Goal: Transaction & Acquisition: Purchase product/service

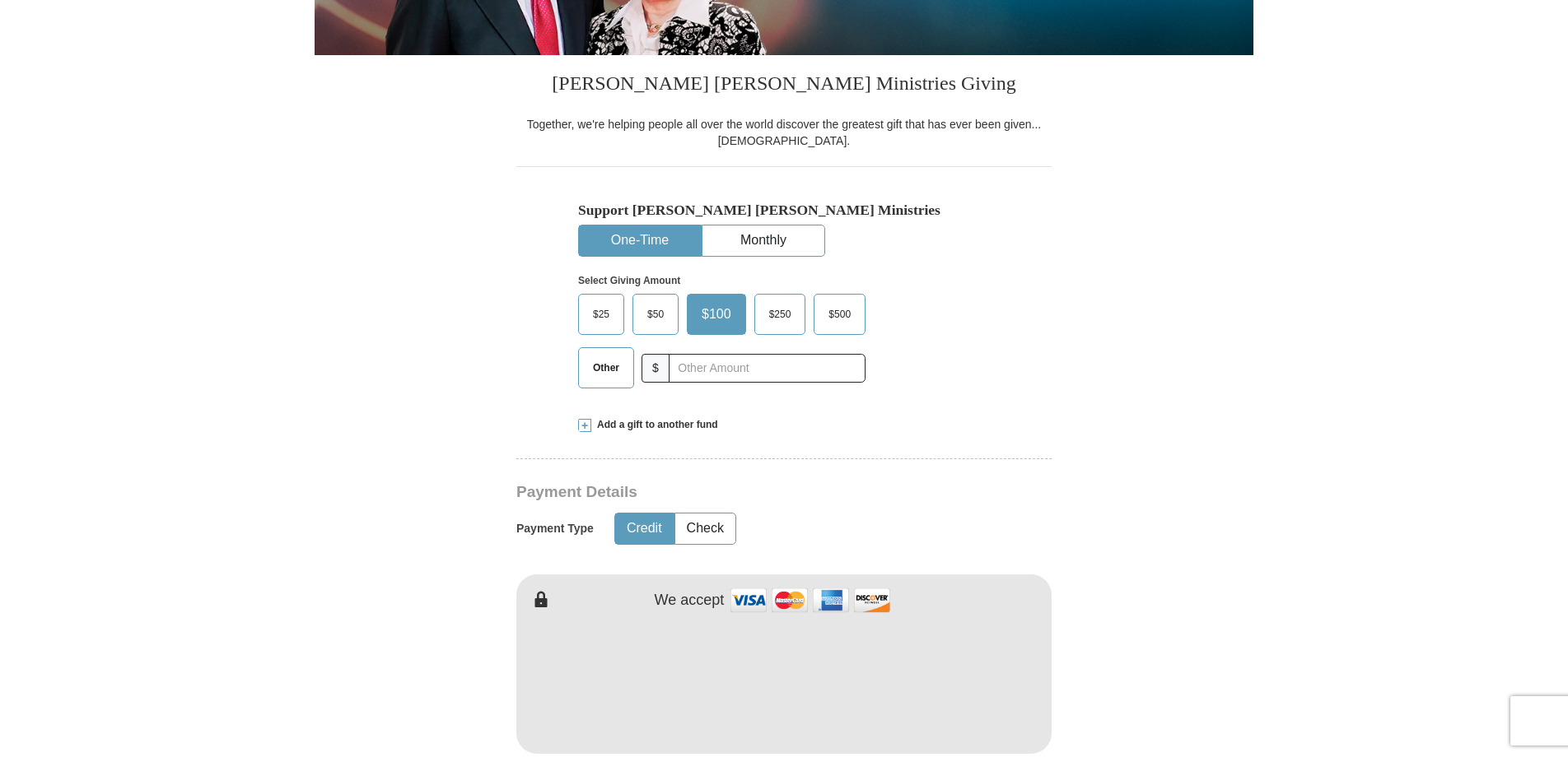
scroll to position [329, 0]
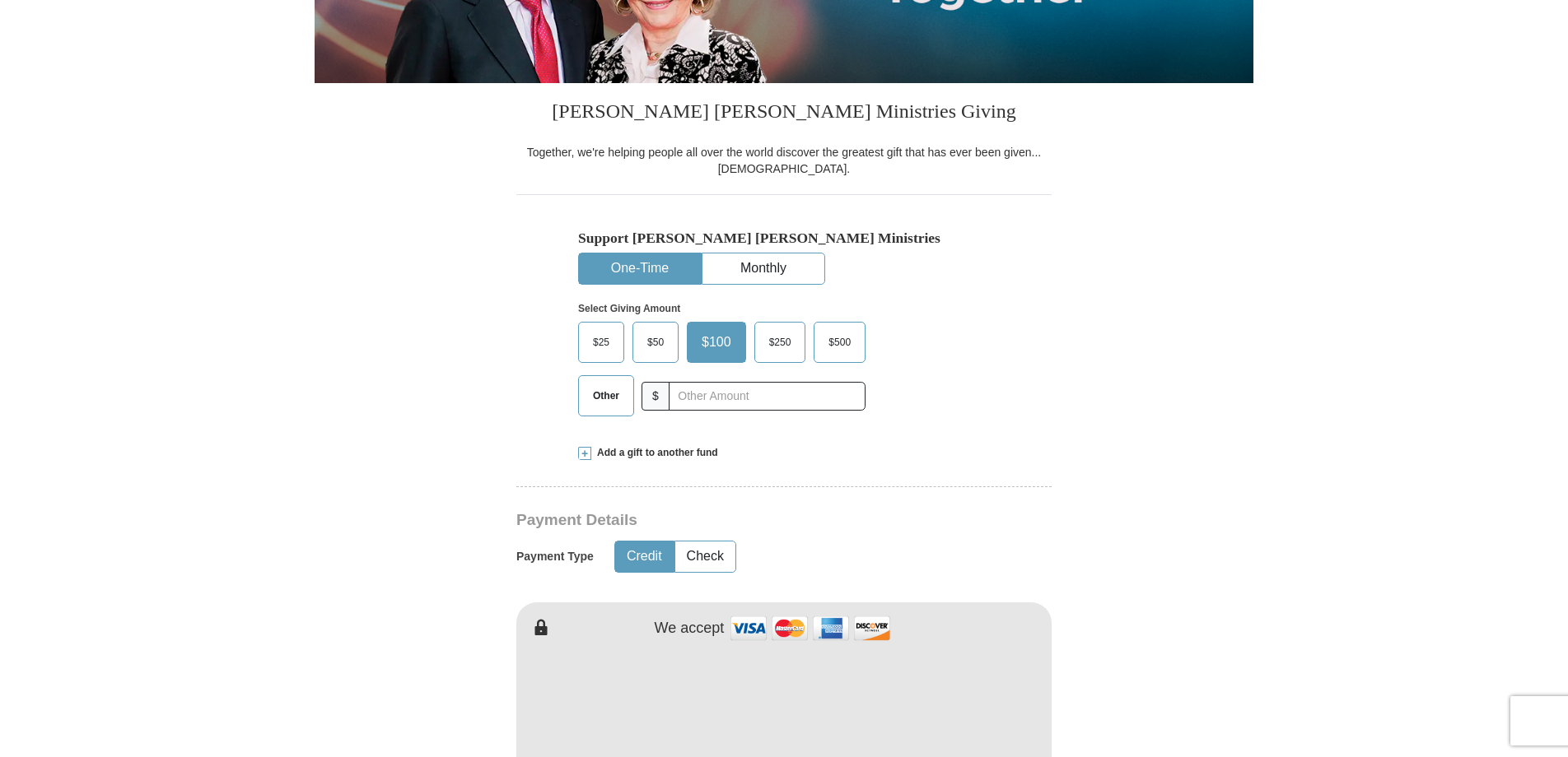
click at [1203, 666] on form "Already have an account? Sign in for faster giving. Don't have an account? Crea…" at bounding box center [784, 745] width 938 height 2018
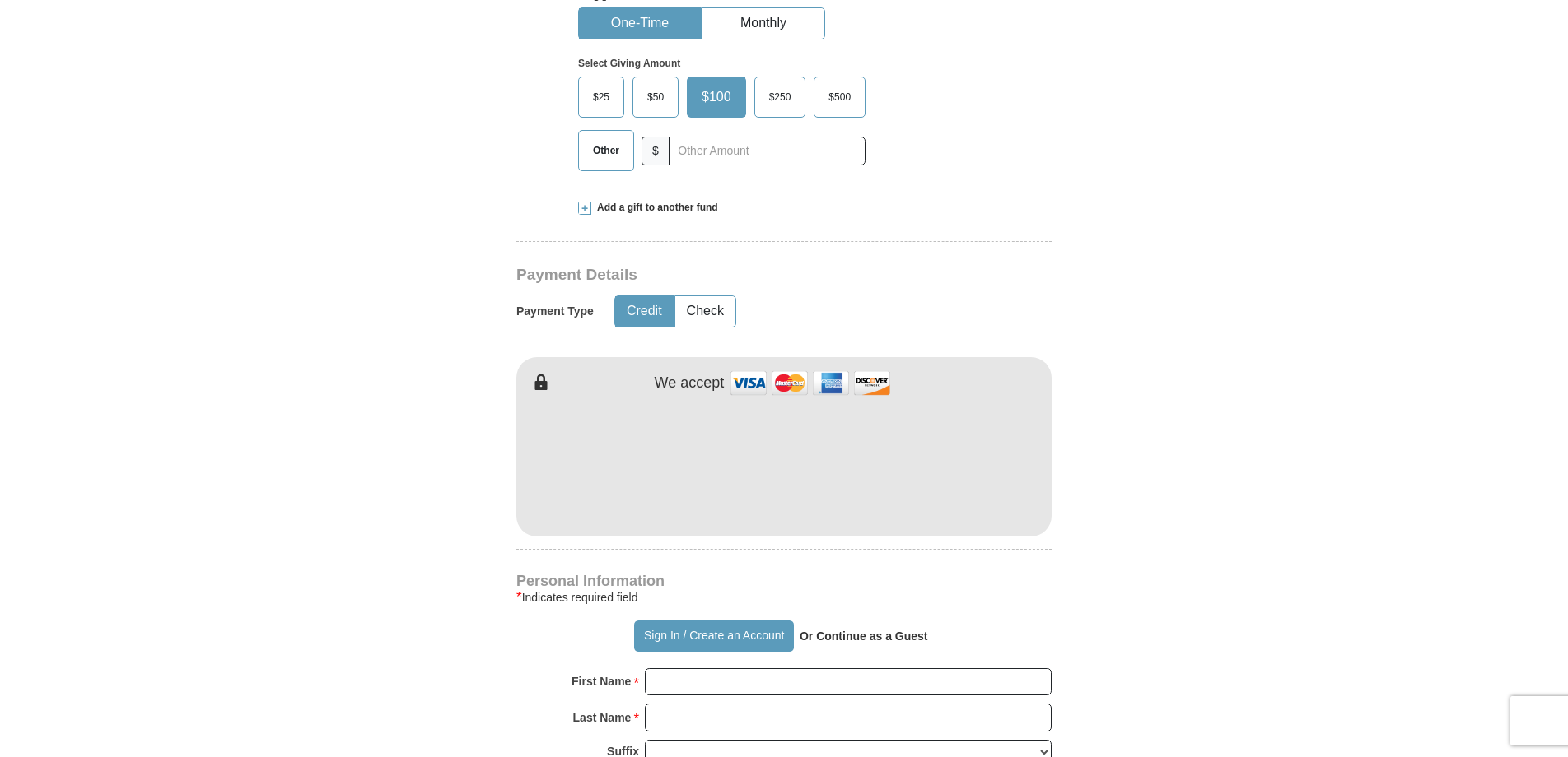
scroll to position [576, 0]
click at [1116, 603] on form "Already have an account? Sign in for faster giving. Don't have an account? Crea…" at bounding box center [784, 498] width 938 height 2018
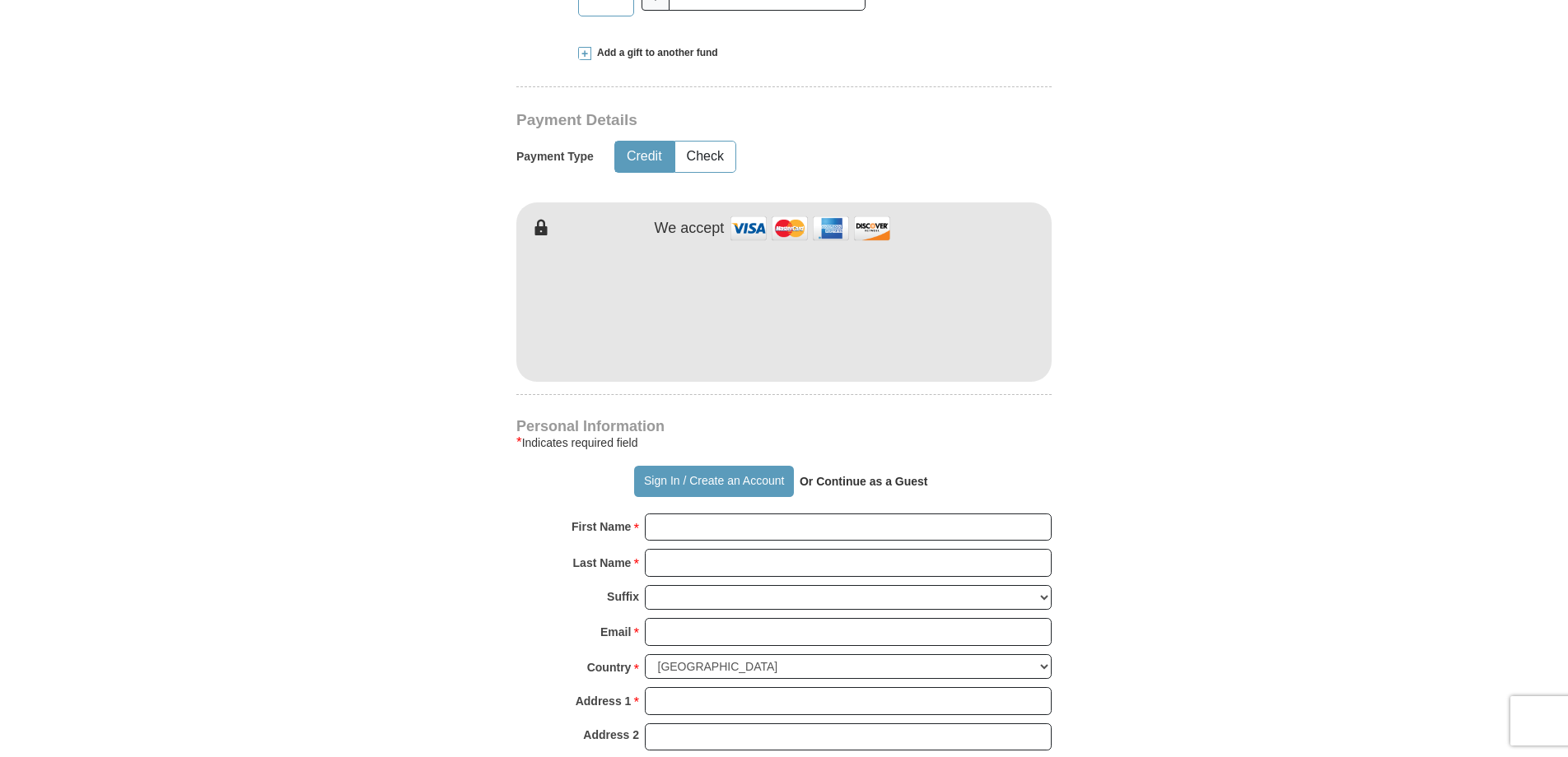
scroll to position [740, 0]
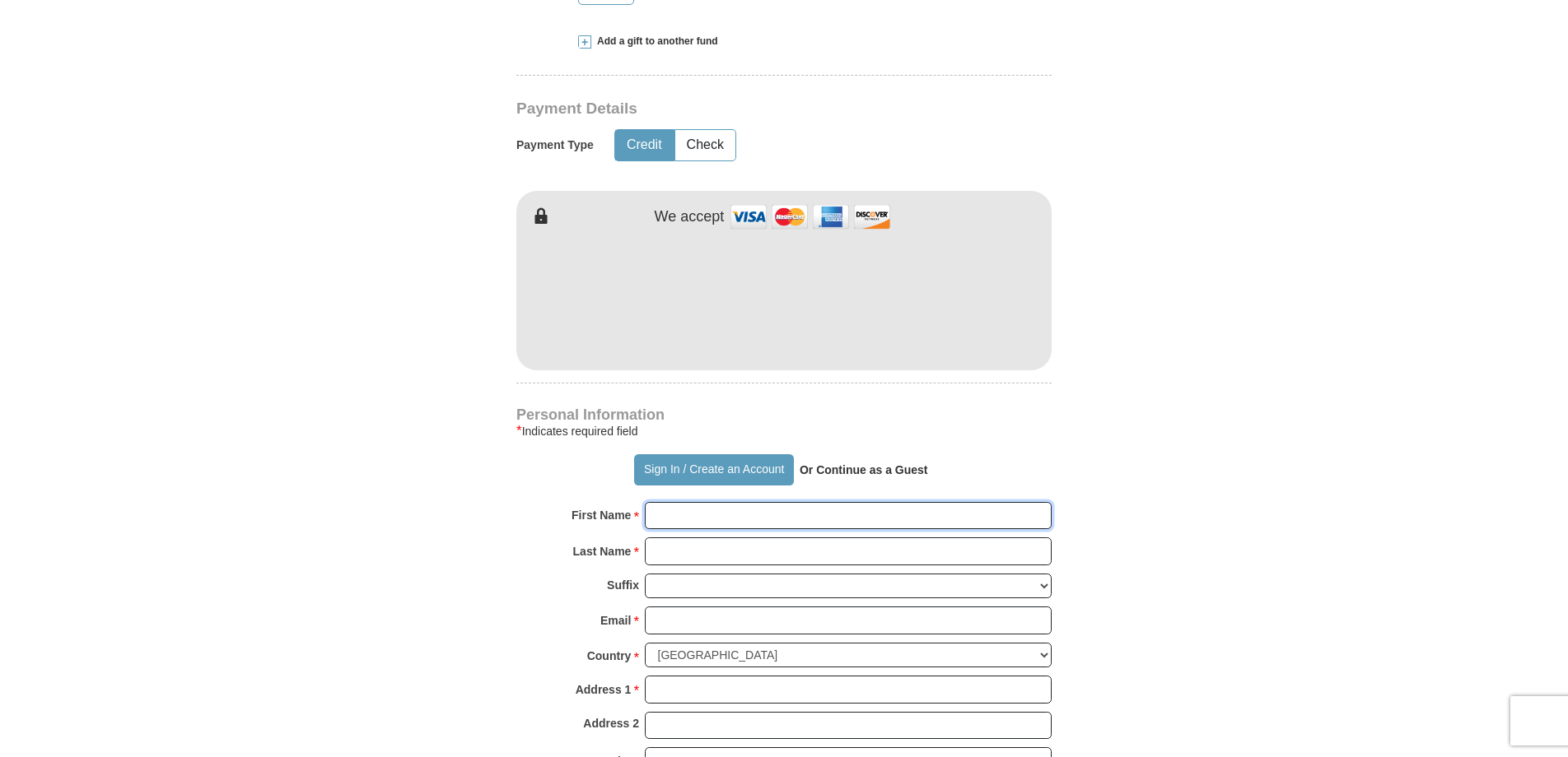
click at [687, 510] on input "First Name *" at bounding box center [848, 516] width 407 height 28
type input "Olden"
type input "[PERSON_NAME]"
type input "[EMAIL_ADDRESS][DOMAIN_NAME]"
type input "[STREET_ADDRESS][PERSON_NAME]"
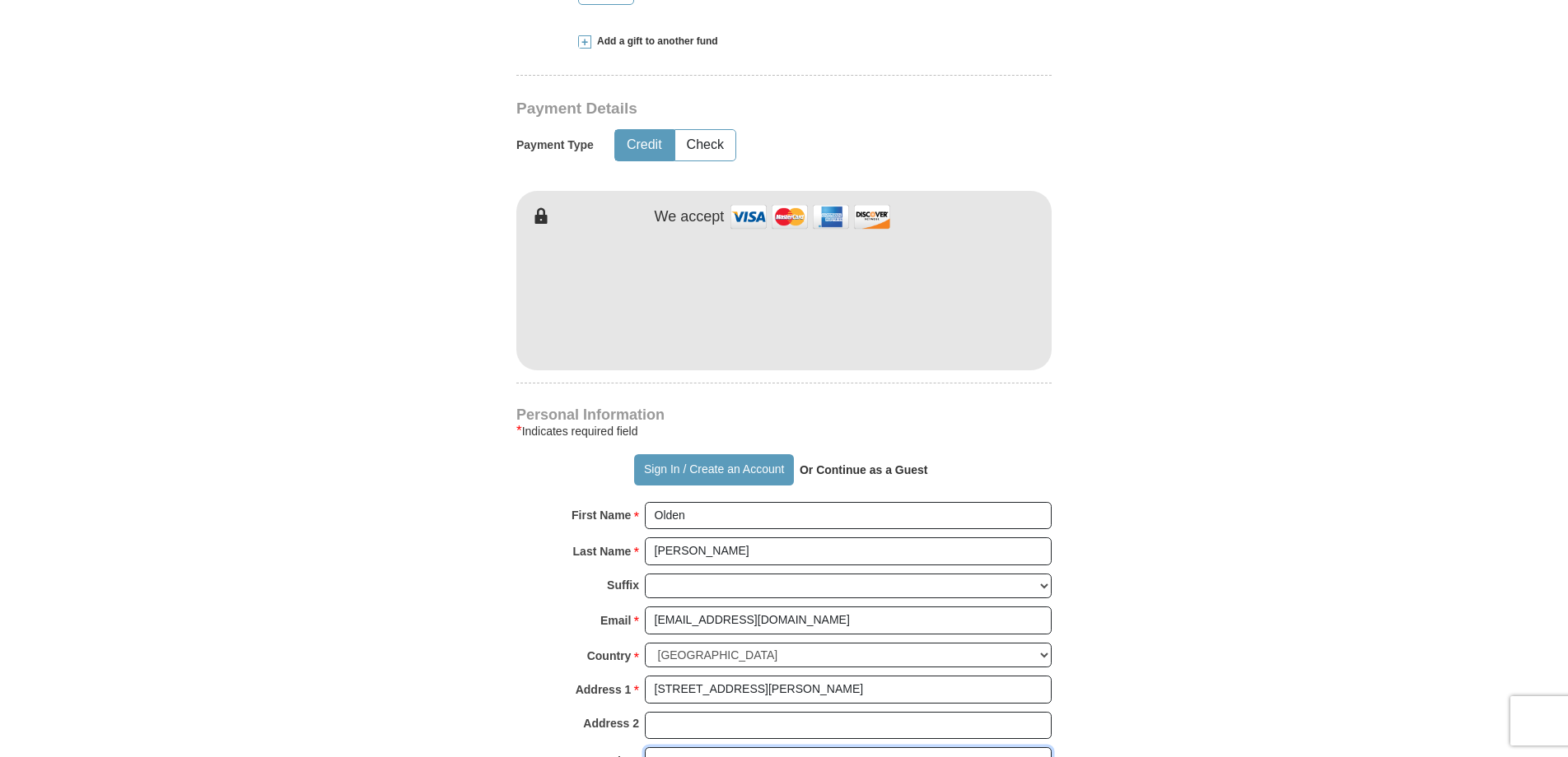
type input "[GEOGRAPHIC_DATA]"
select select "WA"
type input "99216"
type input "5094996730"
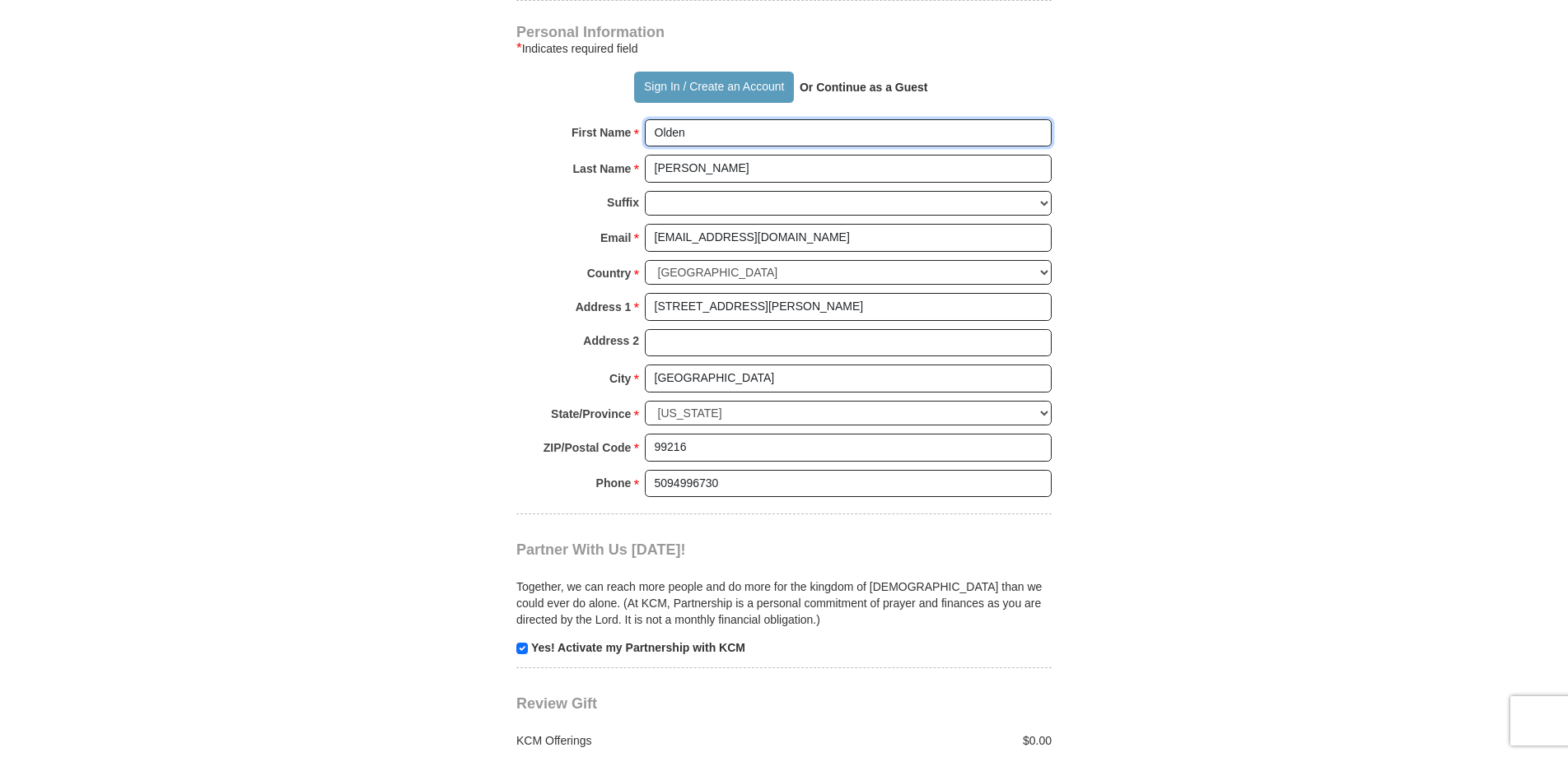
scroll to position [1152, 0]
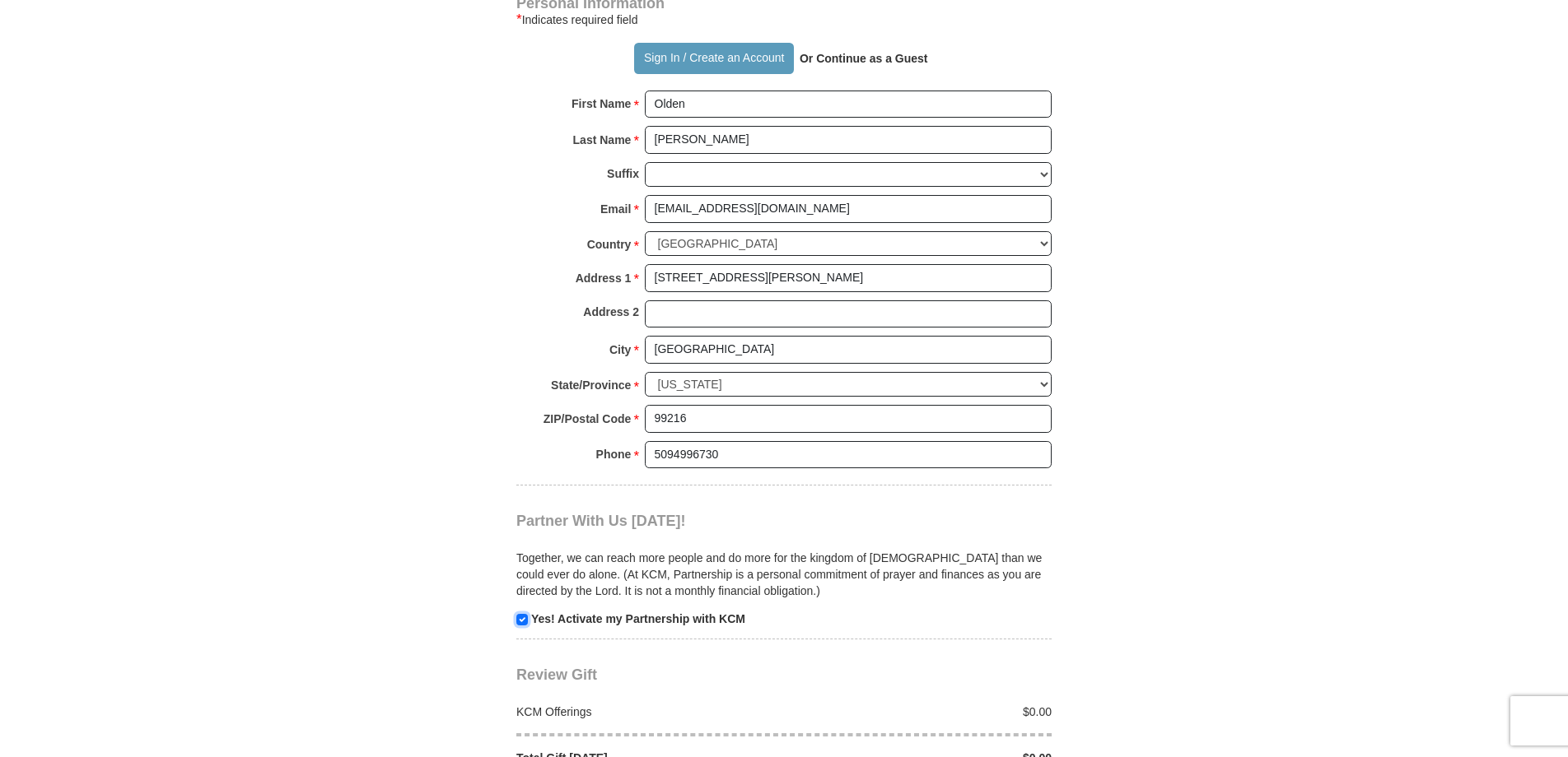
click at [523, 624] on input "checkbox" at bounding box center [522, 619] width 12 height 12
checkbox input "false"
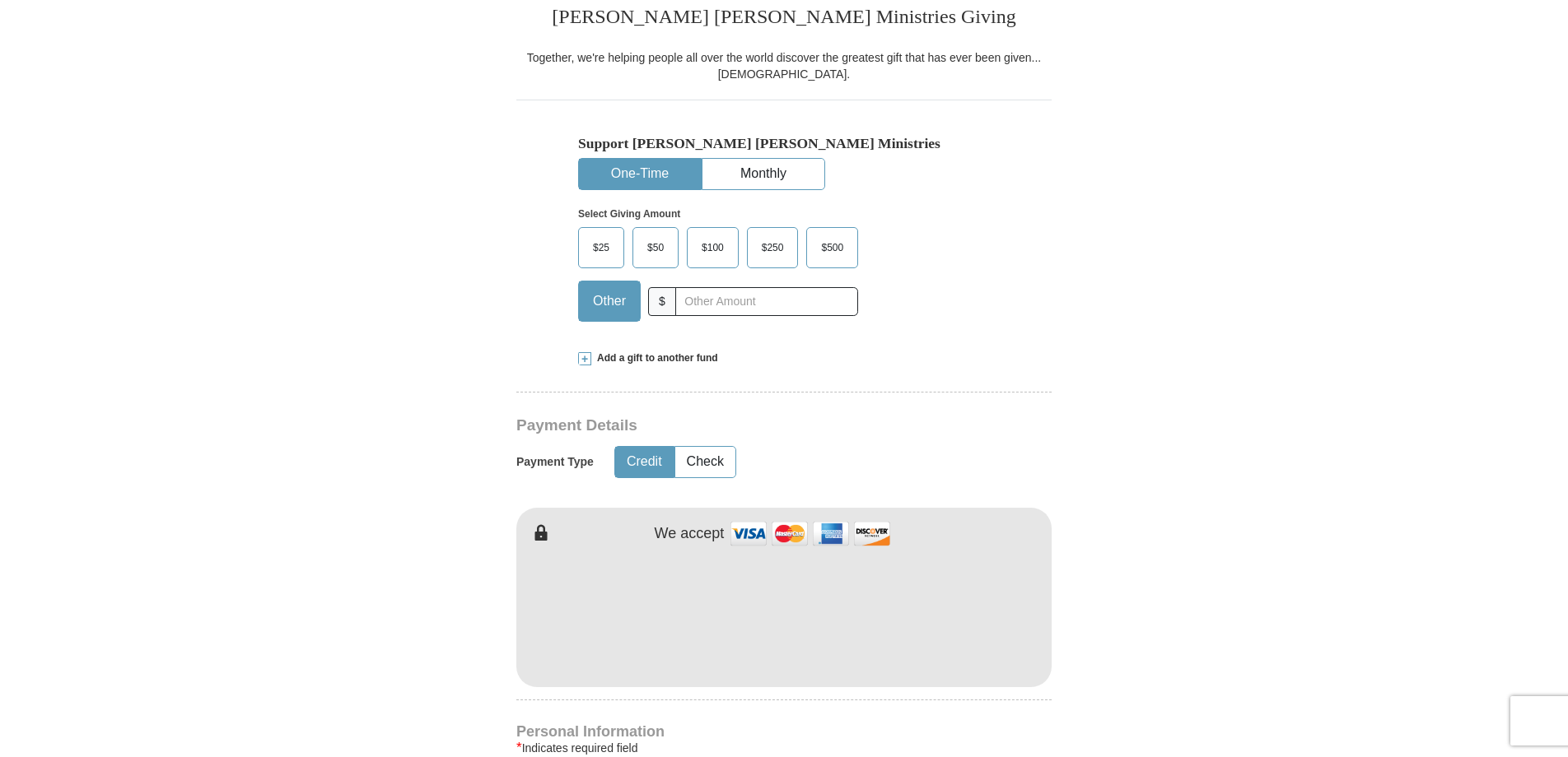
scroll to position [329, 0]
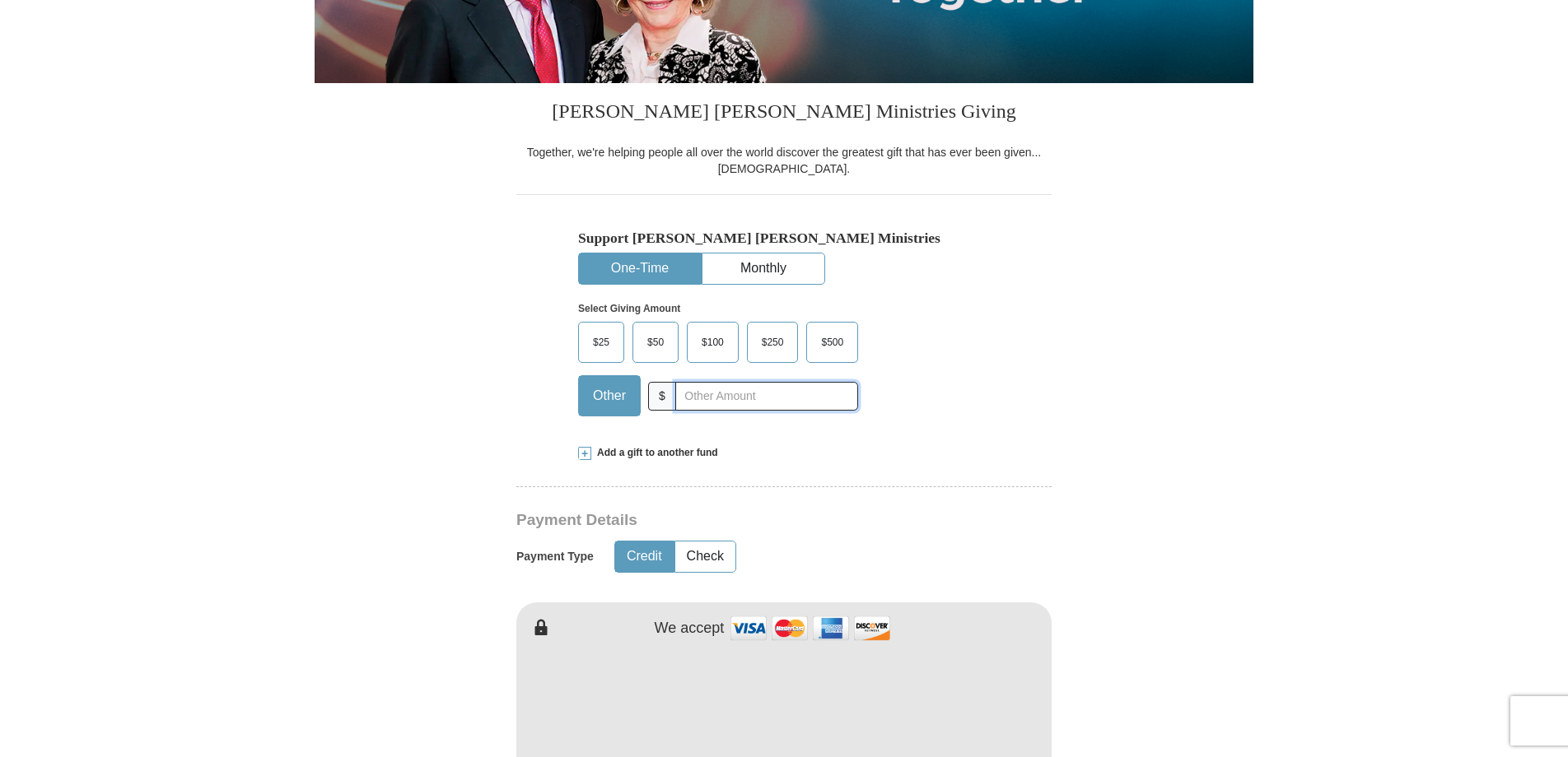
click at [740, 401] on input "text" at bounding box center [766, 395] width 183 height 29
type input "5"
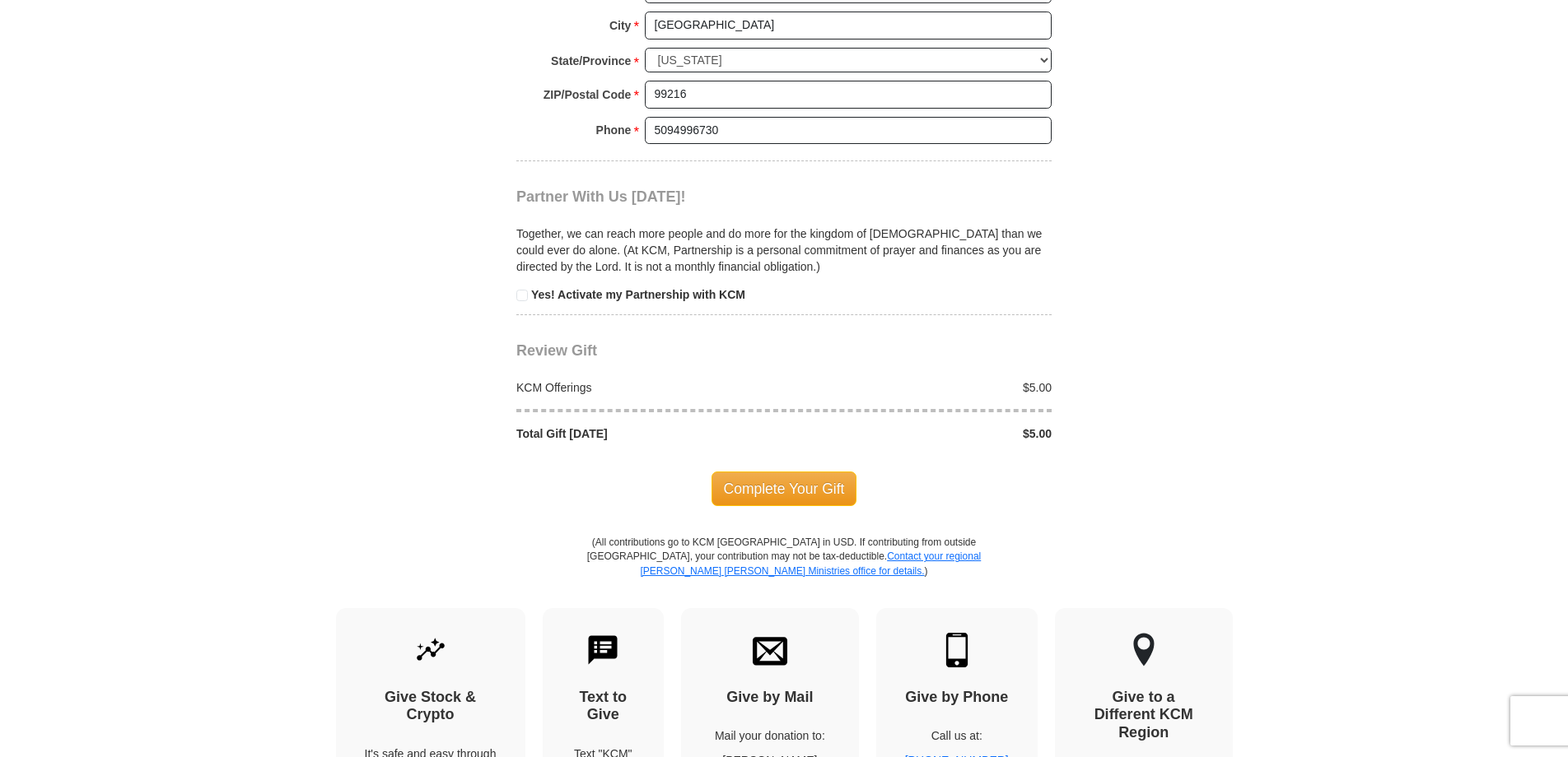
scroll to position [1482, 0]
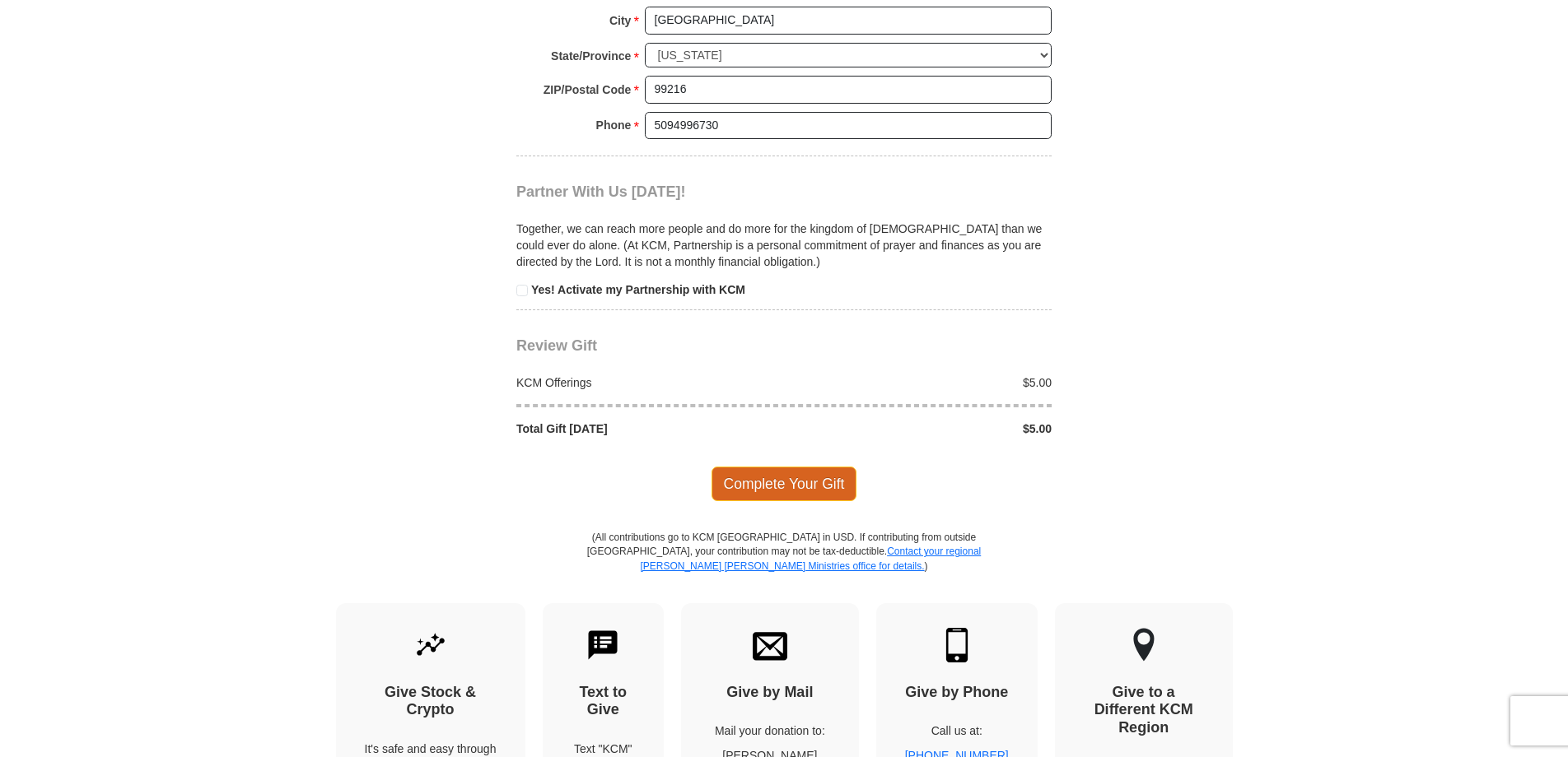
click at [807, 491] on span "Complete Your Gift" at bounding box center [784, 484] width 146 height 34
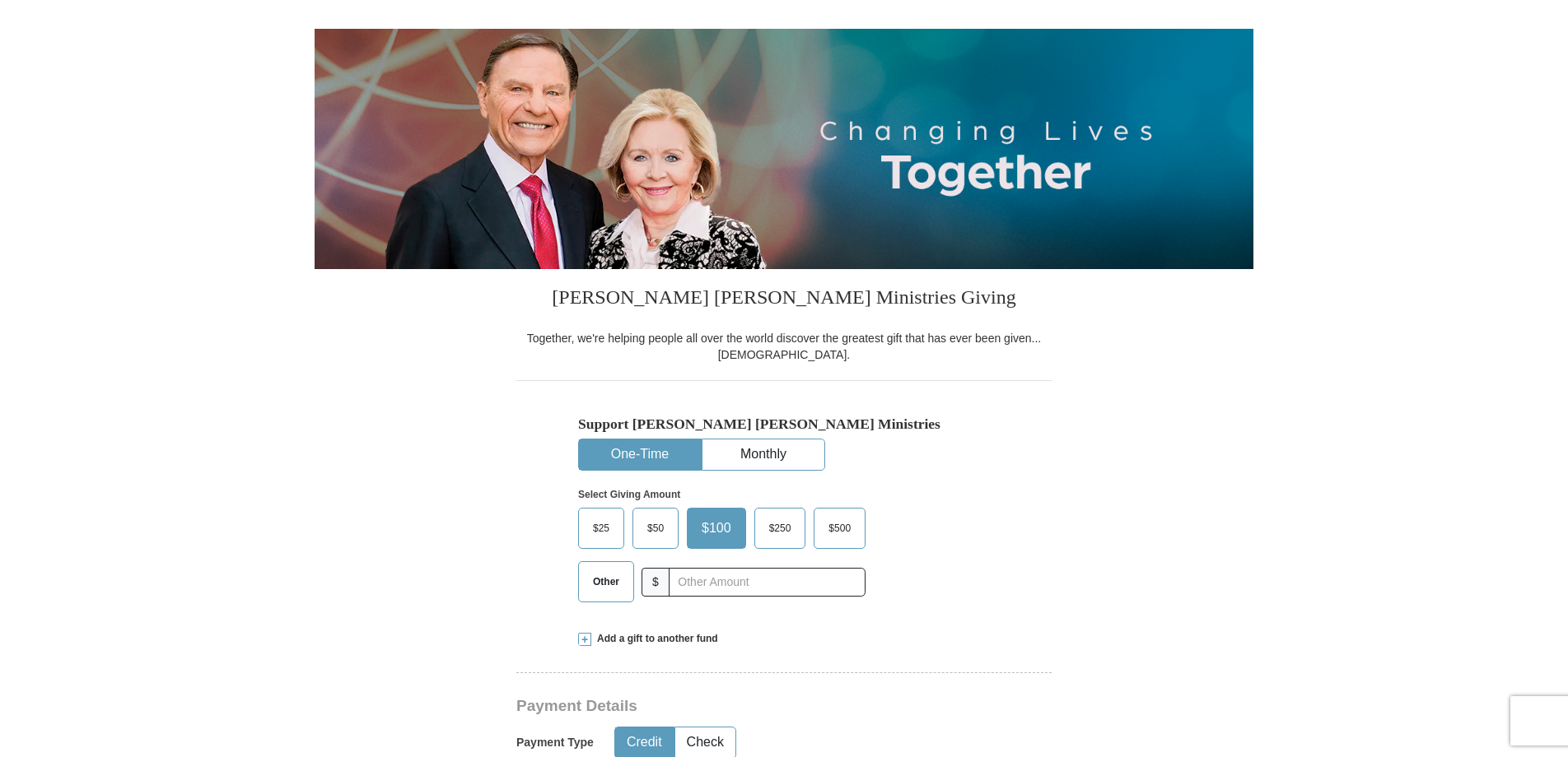
scroll to position [164, 0]
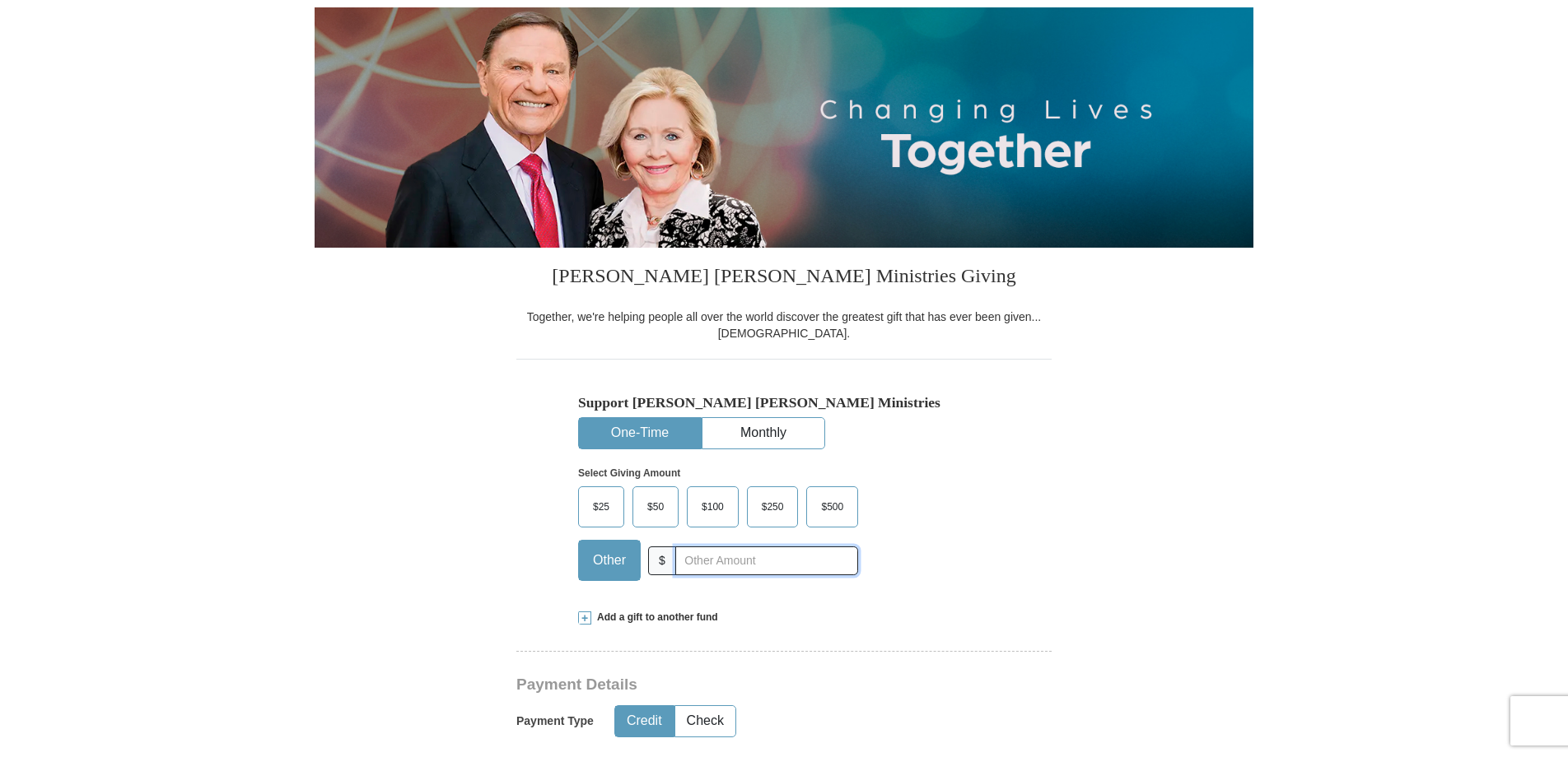
click at [751, 569] on input "text" at bounding box center [766, 560] width 183 height 29
type input "10"
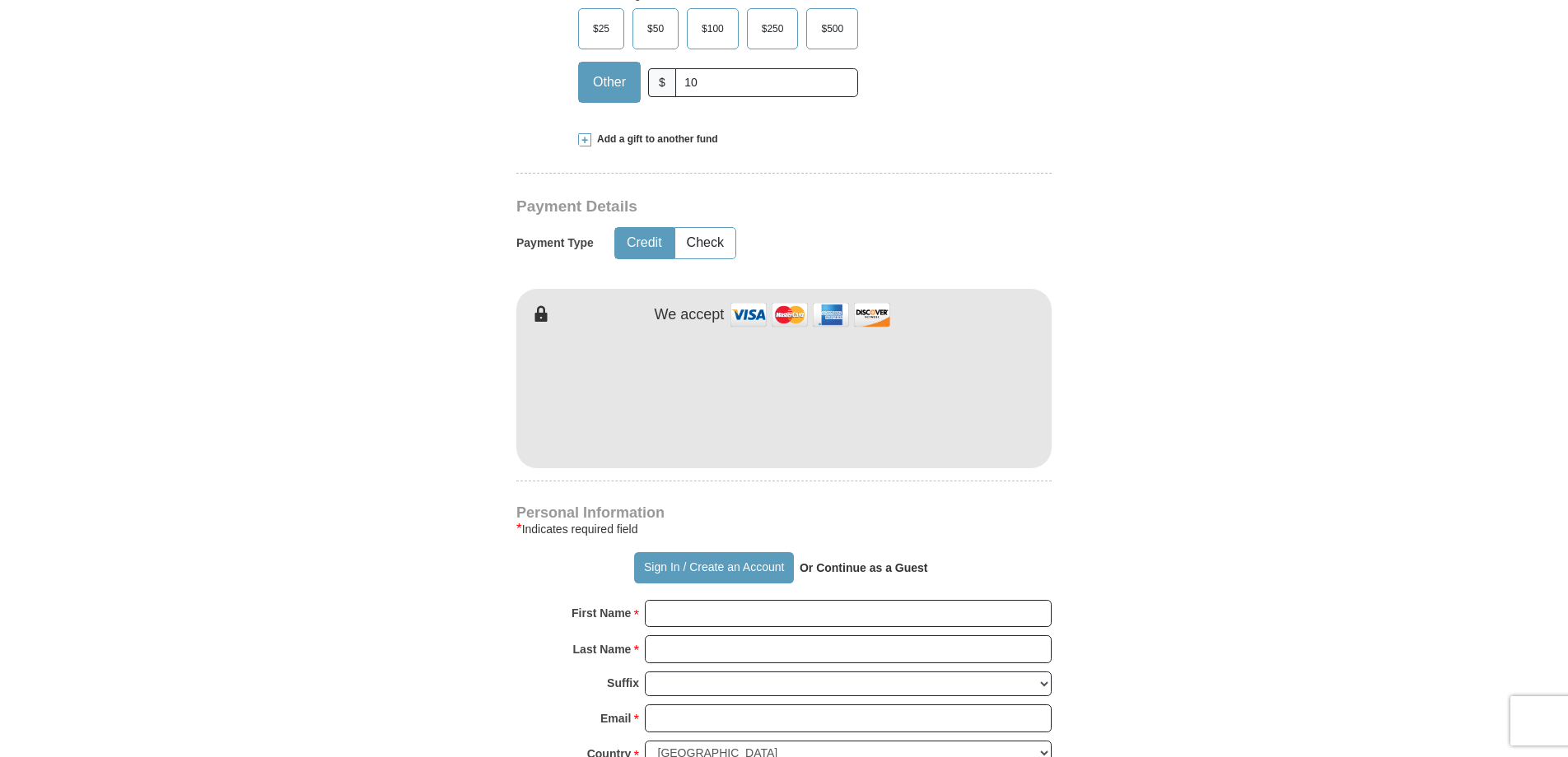
scroll to position [740, 0]
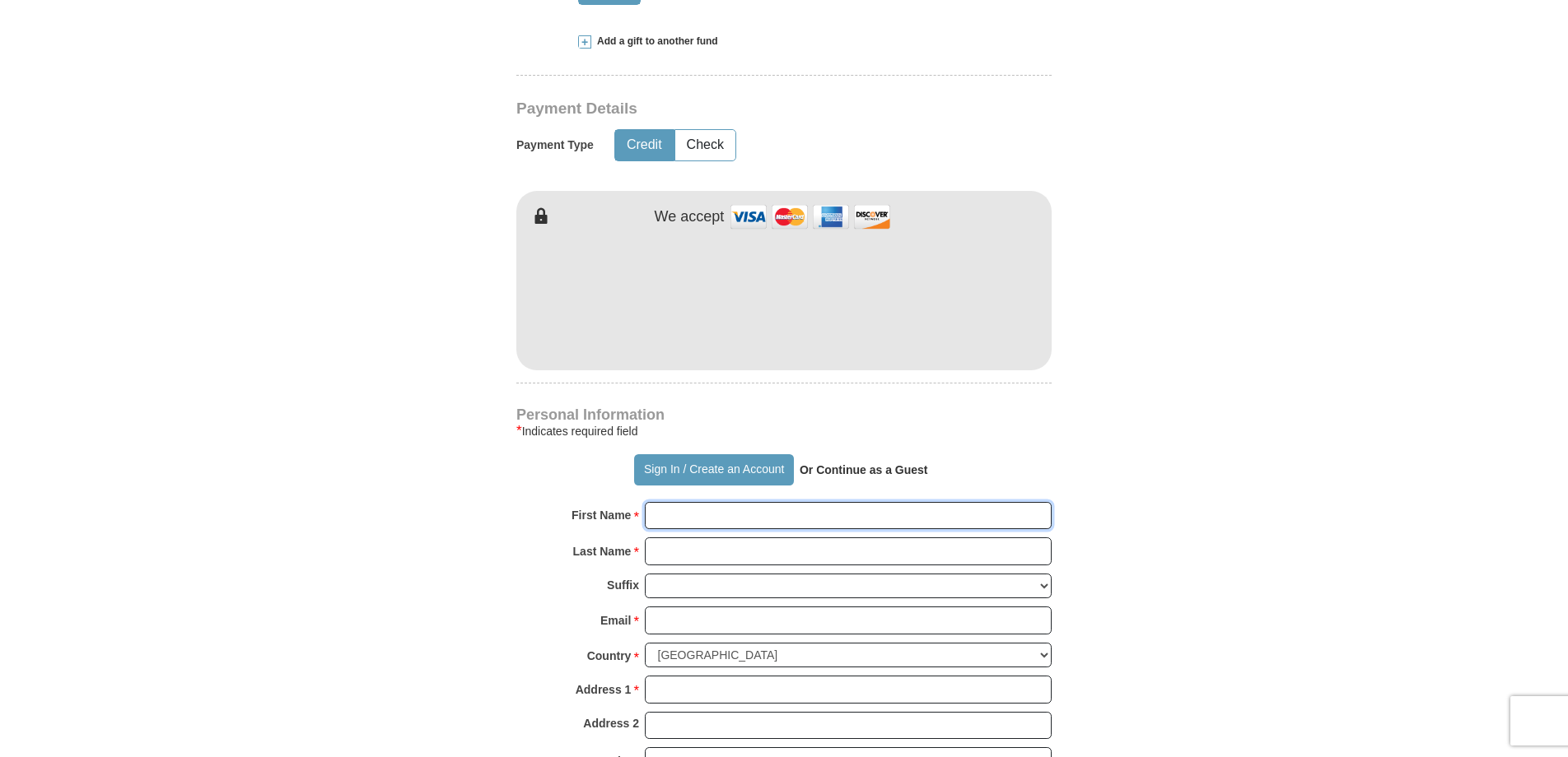
click at [702, 522] on input "First Name *" at bounding box center [848, 516] width 407 height 28
type input "Pastor Otis"
type input "[PERSON_NAME]"
type input "wordoffaith13@aol.com"
type input "5013 N. Burns Road Spokane Valley,WA 99216"
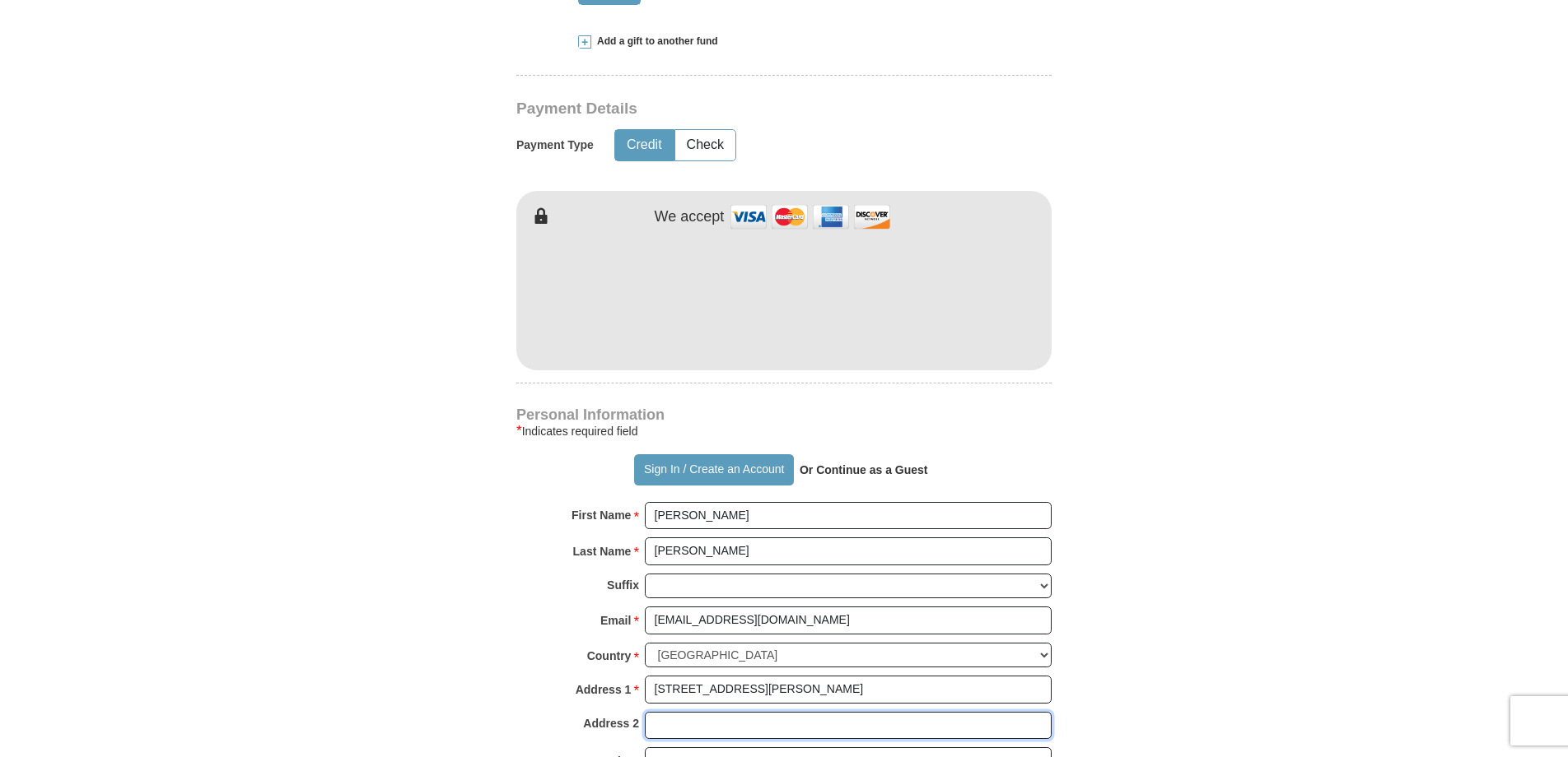
type input "[STREET_ADDRESS][PERSON_NAME]"
type input "SPOKANE VALLEY"
select select "WA"
type input "99216"
type input "5094996730"
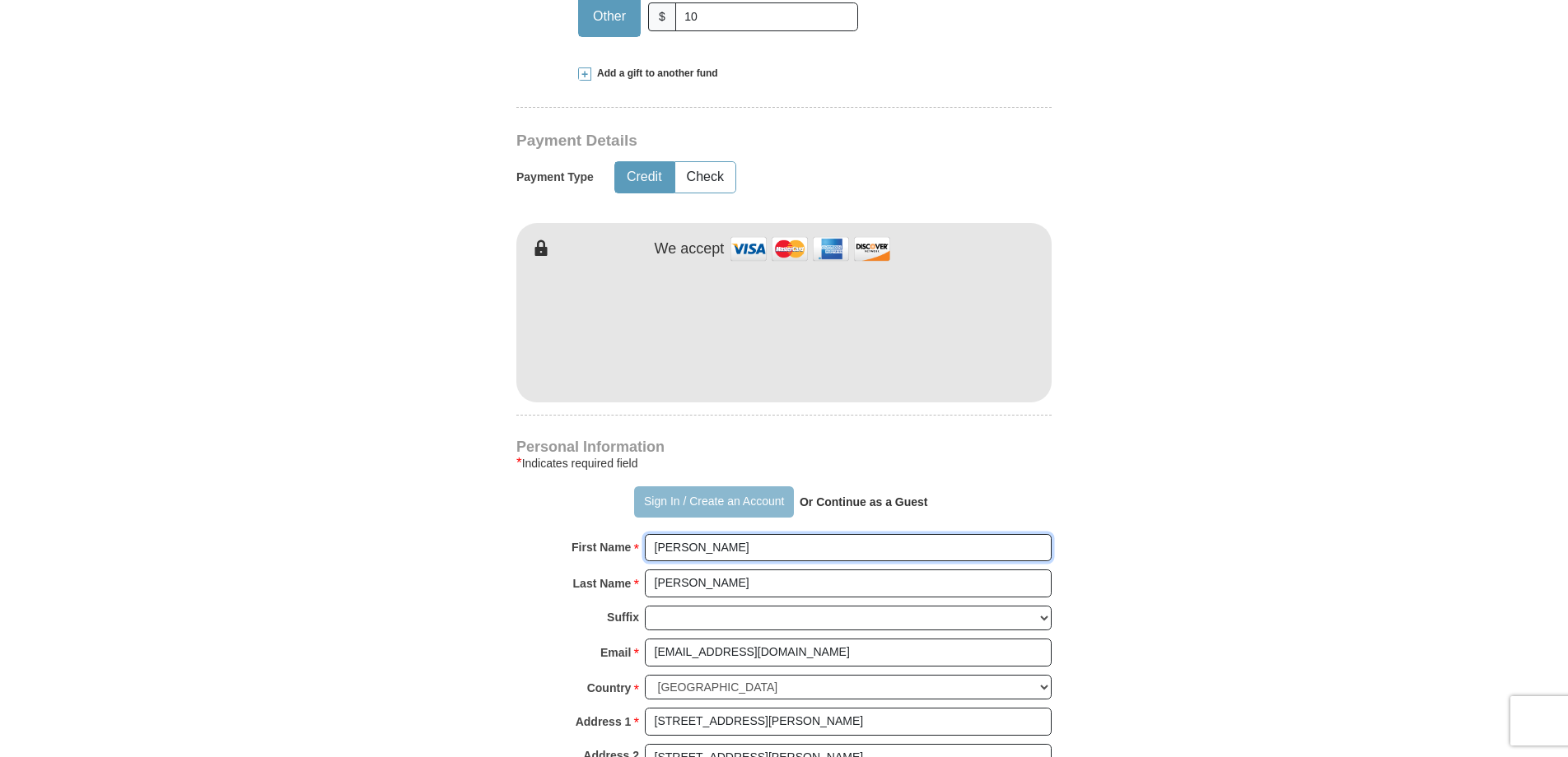
scroll to position [659, 0]
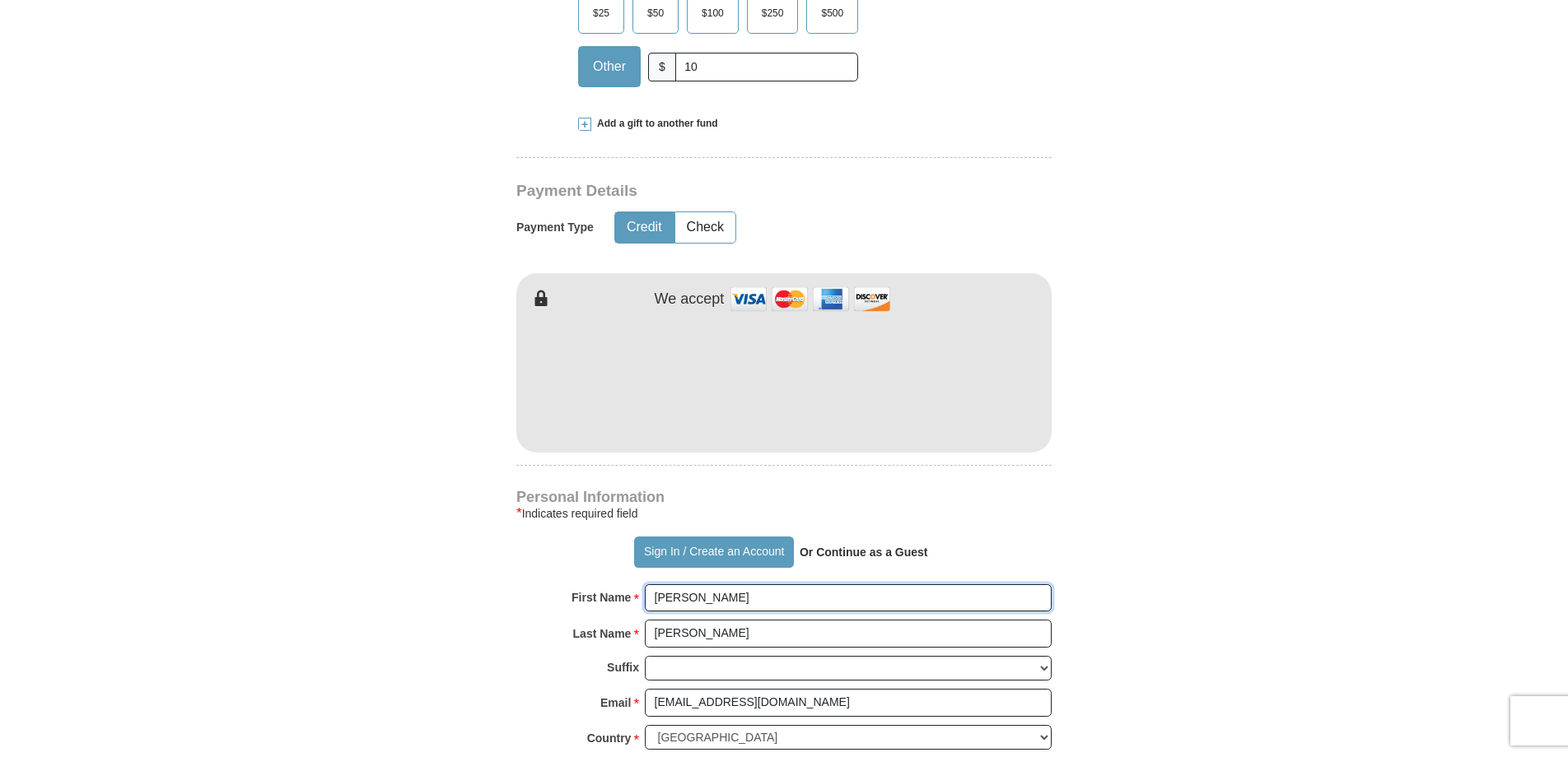
click at [742, 595] on input "Pastor Otis" at bounding box center [848, 598] width 407 height 28
type input "P"
type input "Olden"
click at [1210, 571] on form "Already have an account? Sign in for faster giving. Don't have an account? Crea…" at bounding box center [784, 416] width 938 height 2018
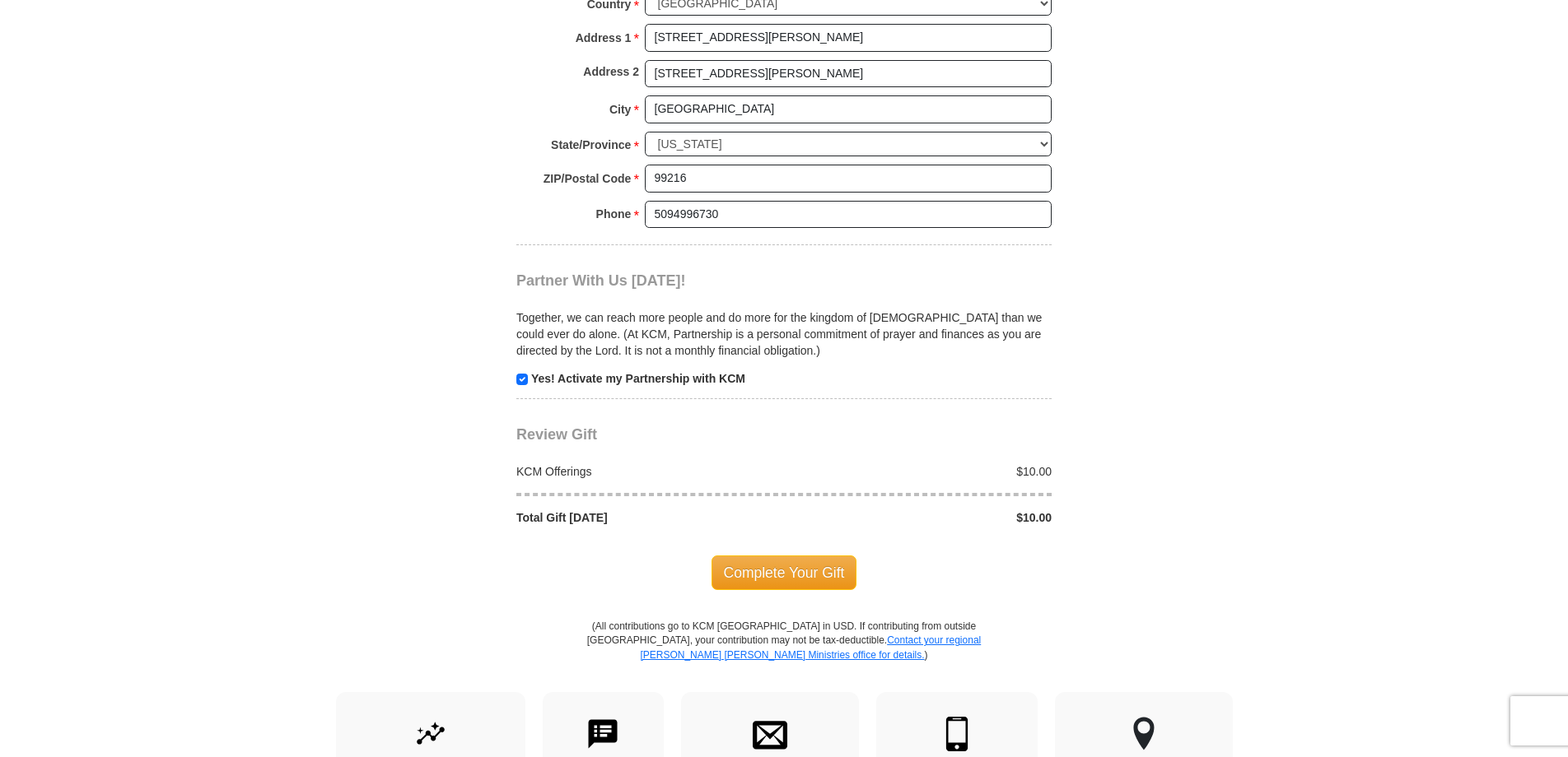
scroll to position [1399, 0]
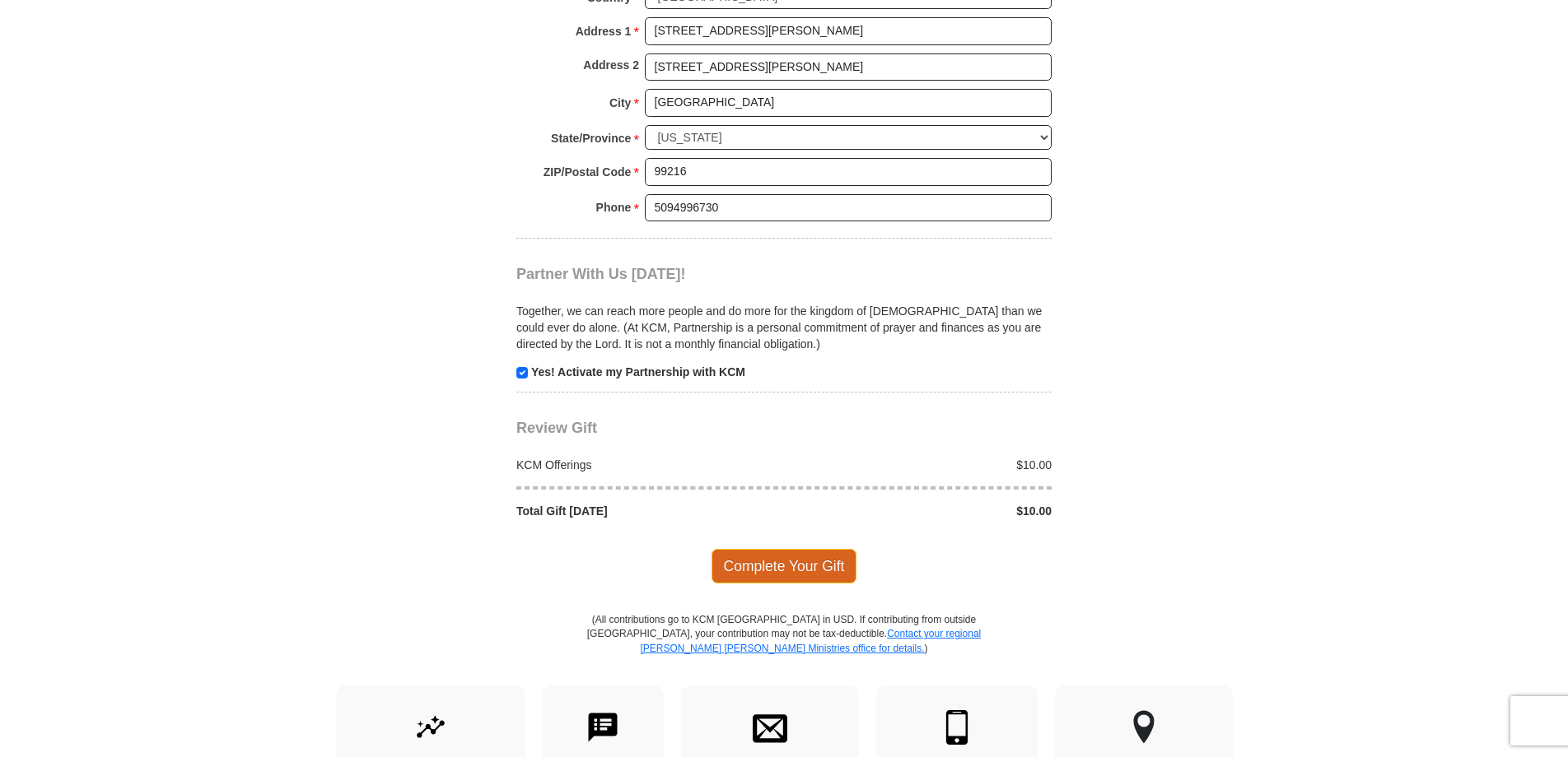
click at [827, 568] on span "Complete Your Gift" at bounding box center [784, 565] width 146 height 34
